Goal: Task Accomplishment & Management: Manage account settings

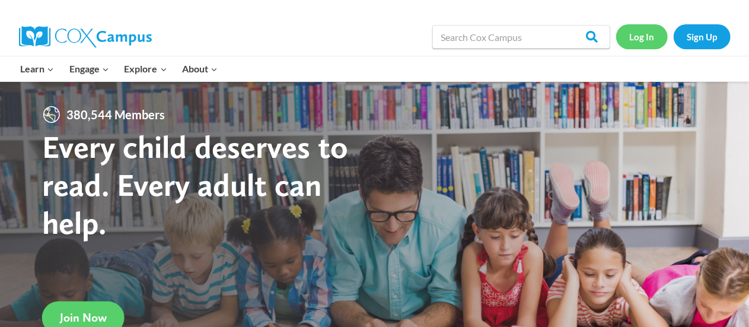
click at [648, 37] on link "Log In" at bounding box center [642, 36] width 52 height 24
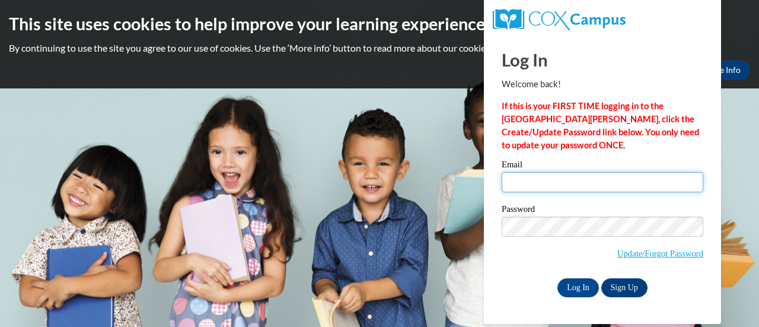
click at [556, 184] on input "Email" at bounding box center [603, 182] width 202 height 20
type input "lgrall@cesa6.org"
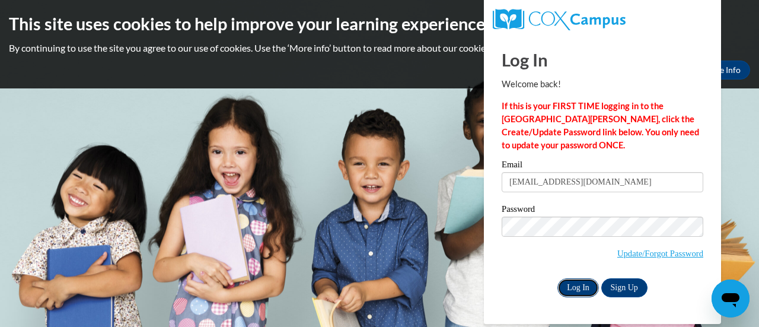
click at [573, 286] on input "Log In" at bounding box center [578, 287] width 42 height 19
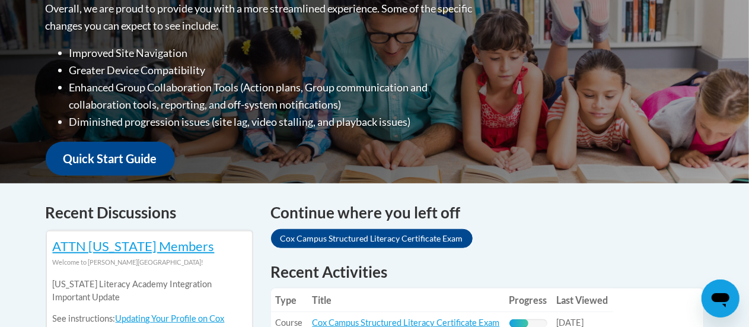
scroll to position [415, 0]
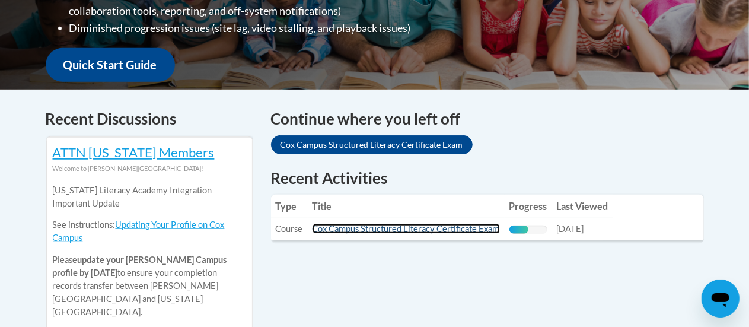
click at [423, 229] on link "Cox Campus Structured Literacy Certificate Exam" at bounding box center [405, 229] width 187 height 10
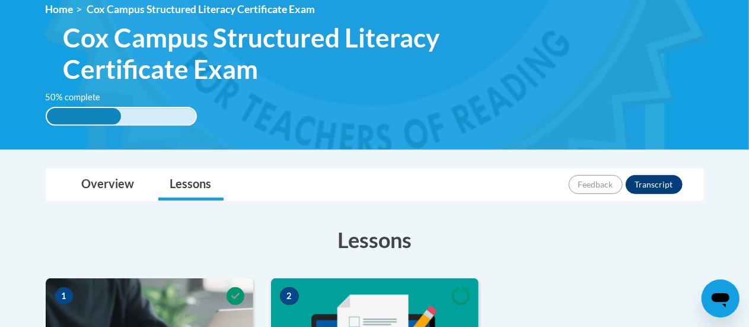
scroll to position [178, 0]
